Goal: Task Accomplishment & Management: Use online tool/utility

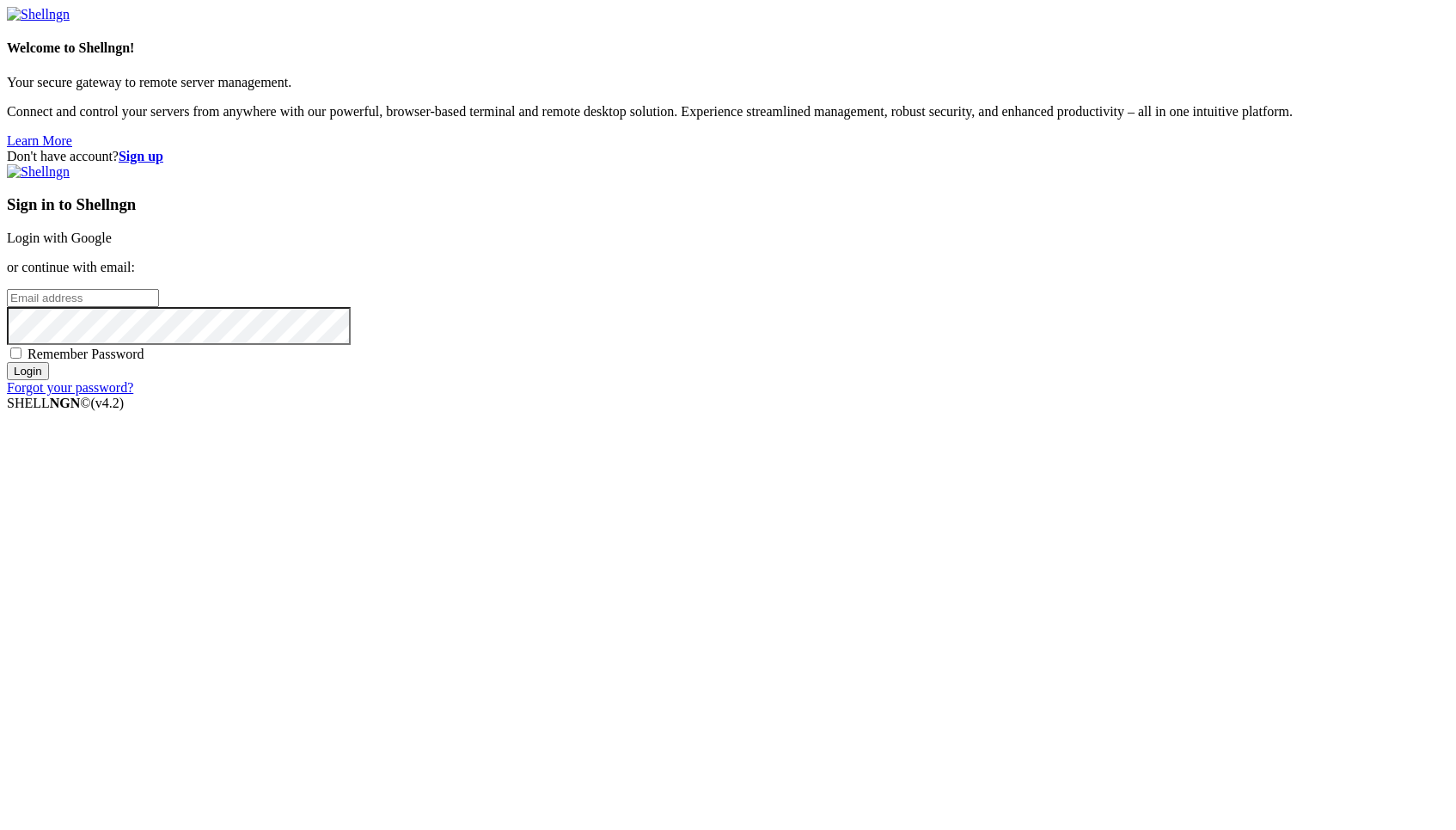
click at [112, 245] on link "Login with Google" at bounding box center [59, 237] width 105 height 15
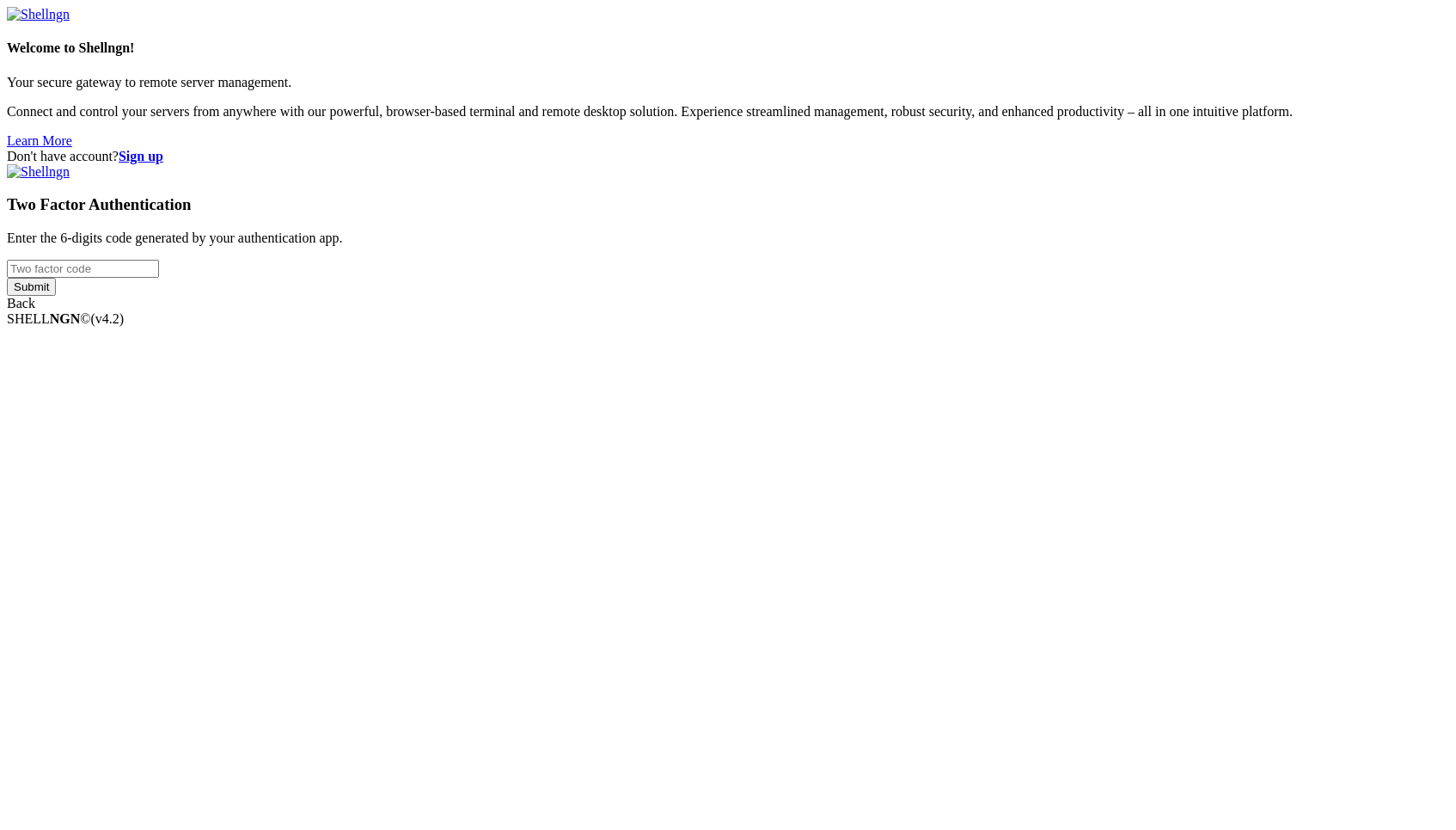
click at [159, 278] on input "number" at bounding box center [83, 268] width 153 height 18
type input "308312"
click at [7, 278] on input "Submit" at bounding box center [31, 287] width 49 height 18
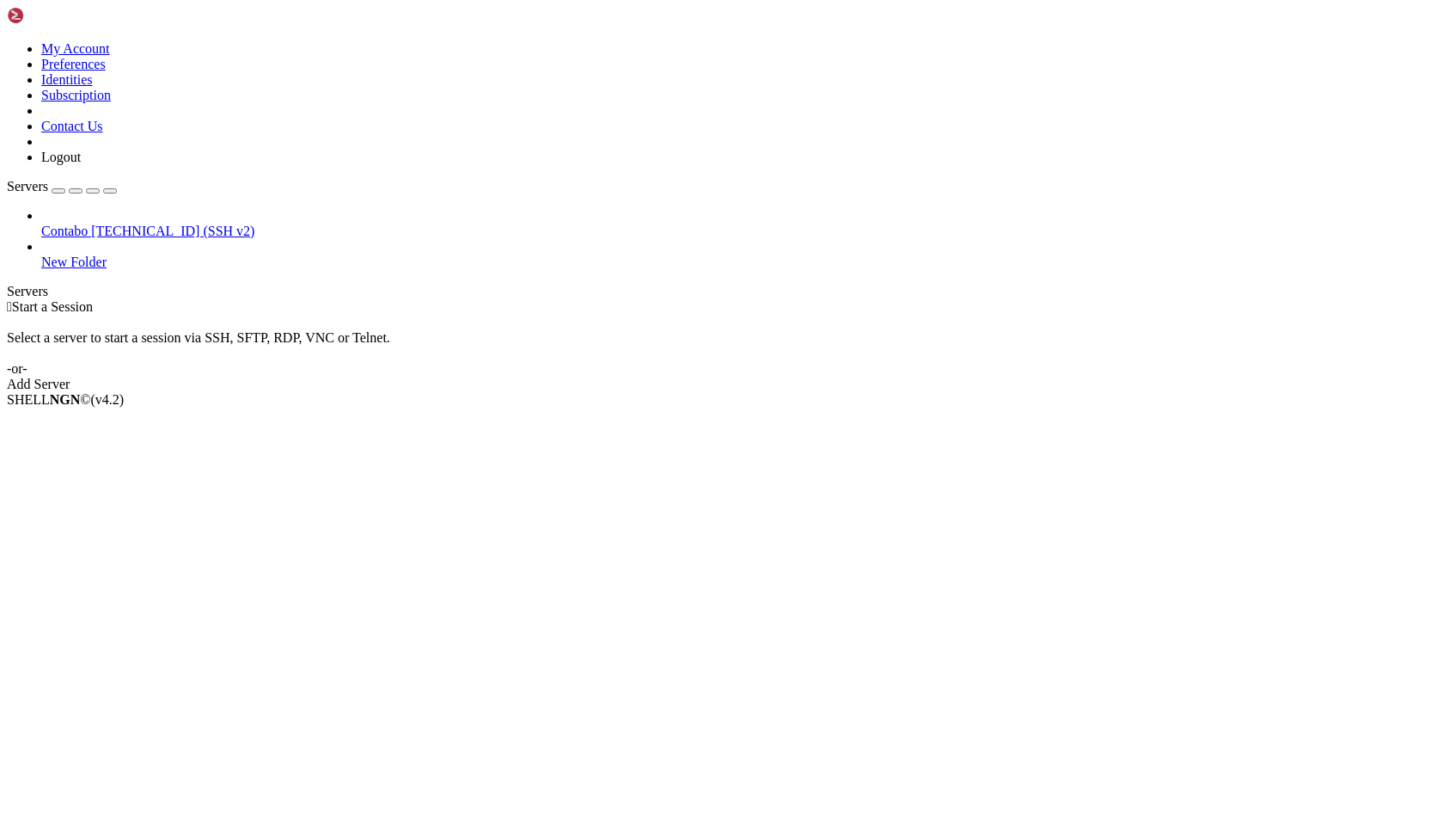
click at [163, 223] on link "Contabo [TECHNICAL_ID] (SSH v2)" at bounding box center [745, 231] width 1408 height 16
click at [138, 223] on span "[TECHNICAL_ID] (SSH v2)" at bounding box center [172, 230] width 163 height 15
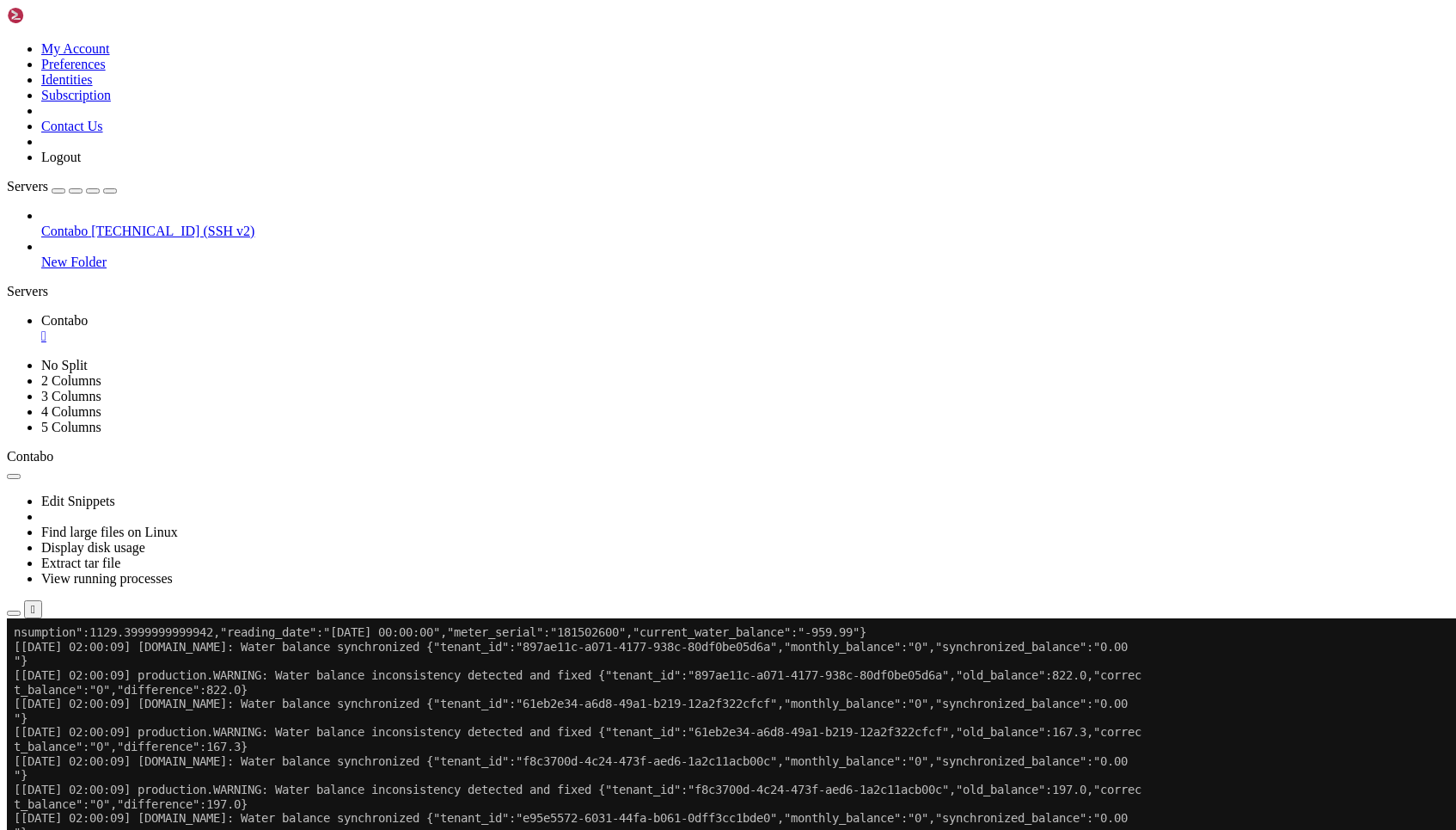
scroll to position [4234, 0]
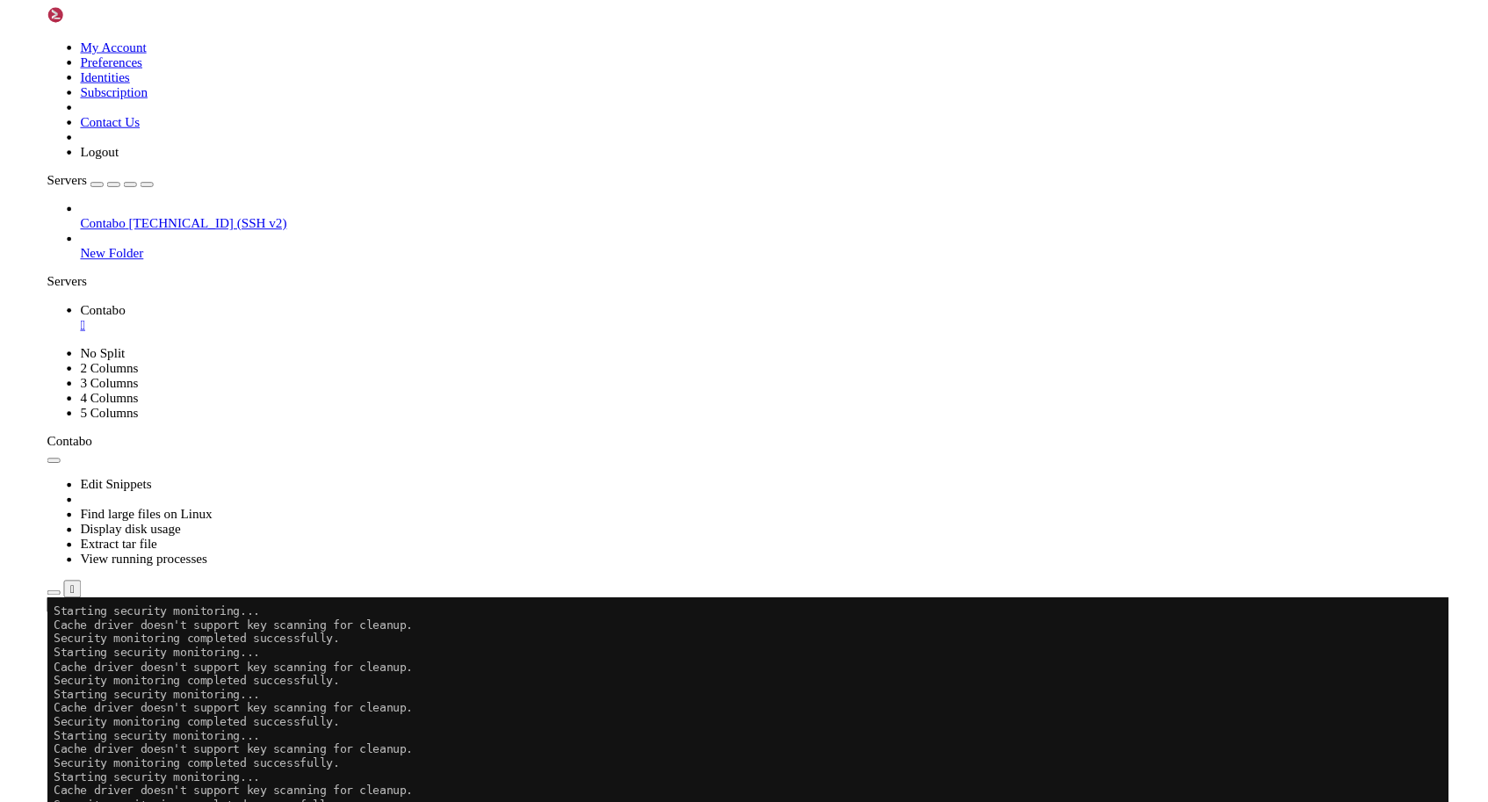
scroll to position [6503, 0]
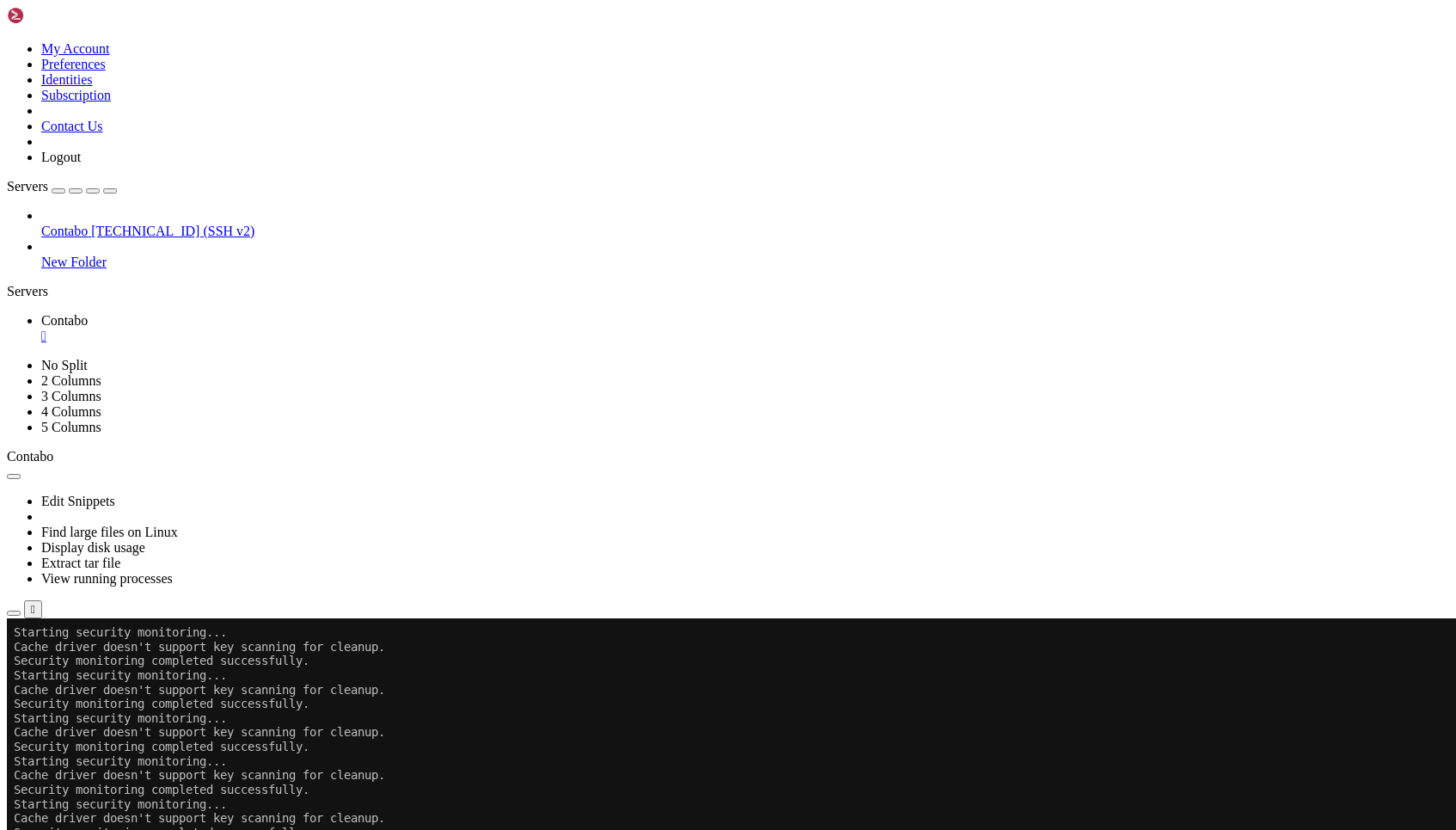
drag, startPoint x: 327, startPoint y: 1308, endPoint x: 14, endPoint y: 991, distance: 445.5
drag, startPoint x: 324, startPoint y: 1302, endPoint x: 14, endPoint y: 1045, distance: 402.7
copy div "Security monitoring completed successfully. Starting security monitoring... Cac…"
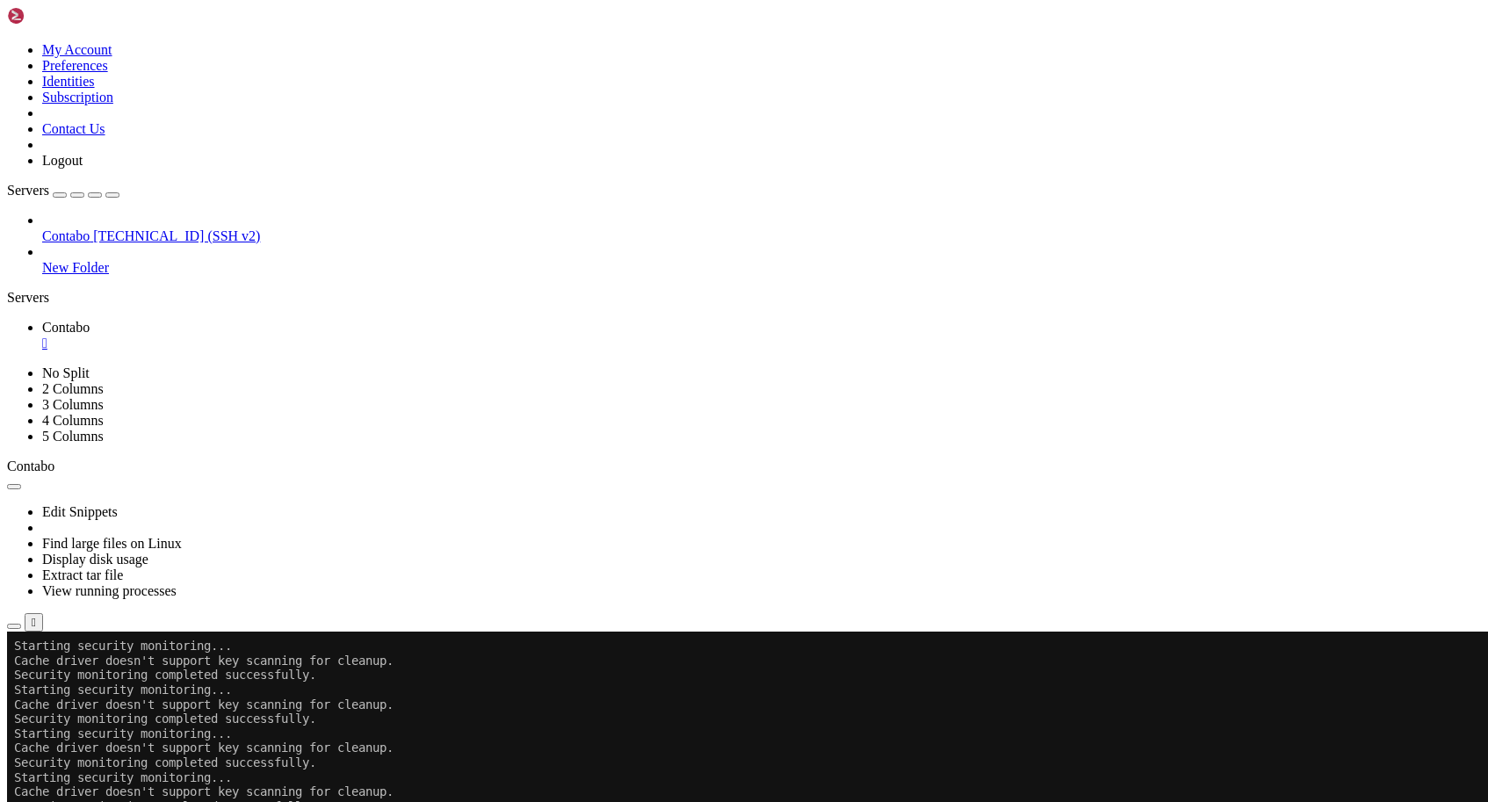
scroll to position [6547, 0]
